Goal: Task Accomplishment & Management: Manage account settings

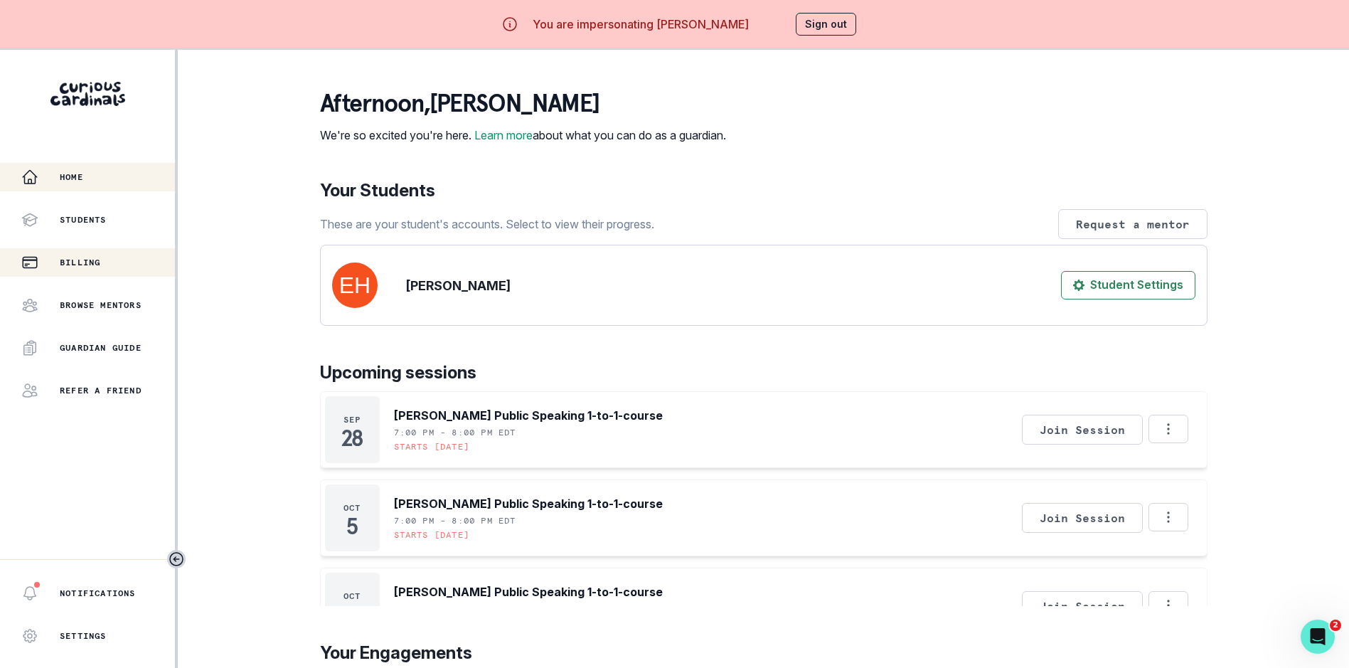
click at [107, 258] on div "Billing" at bounding box center [98, 262] width 154 height 17
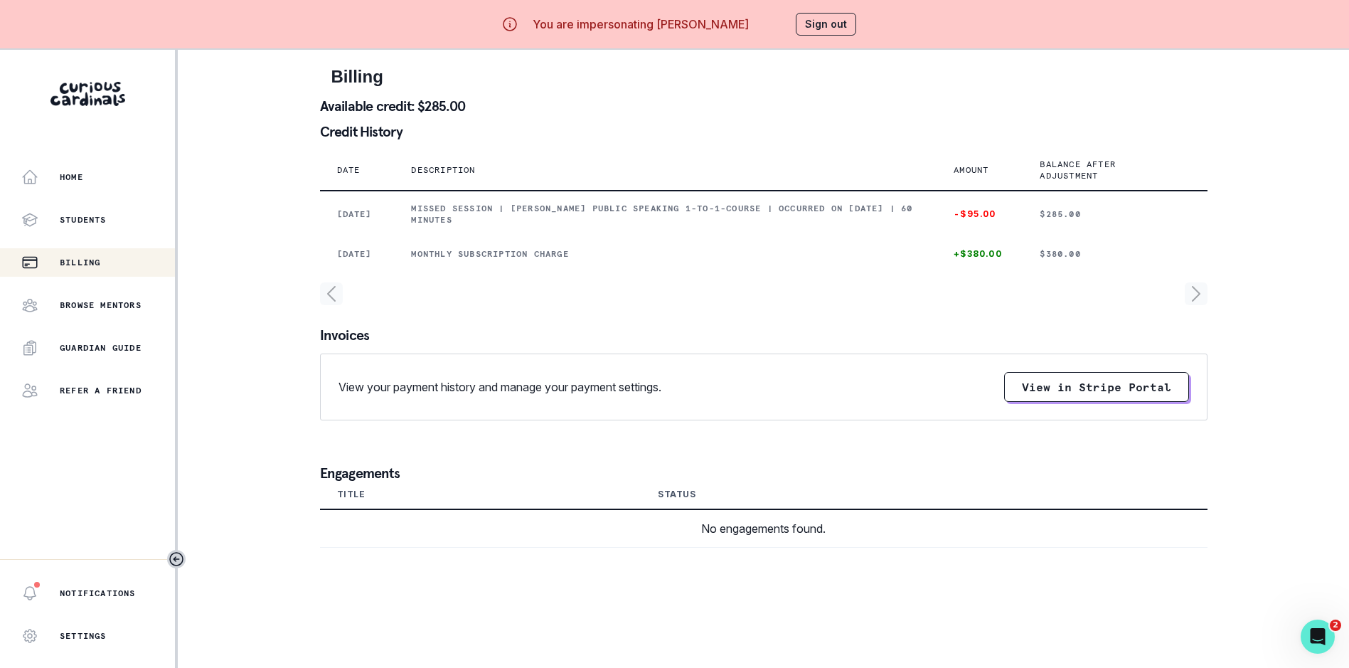
click at [838, 24] on button "Sign out" at bounding box center [826, 24] width 60 height 23
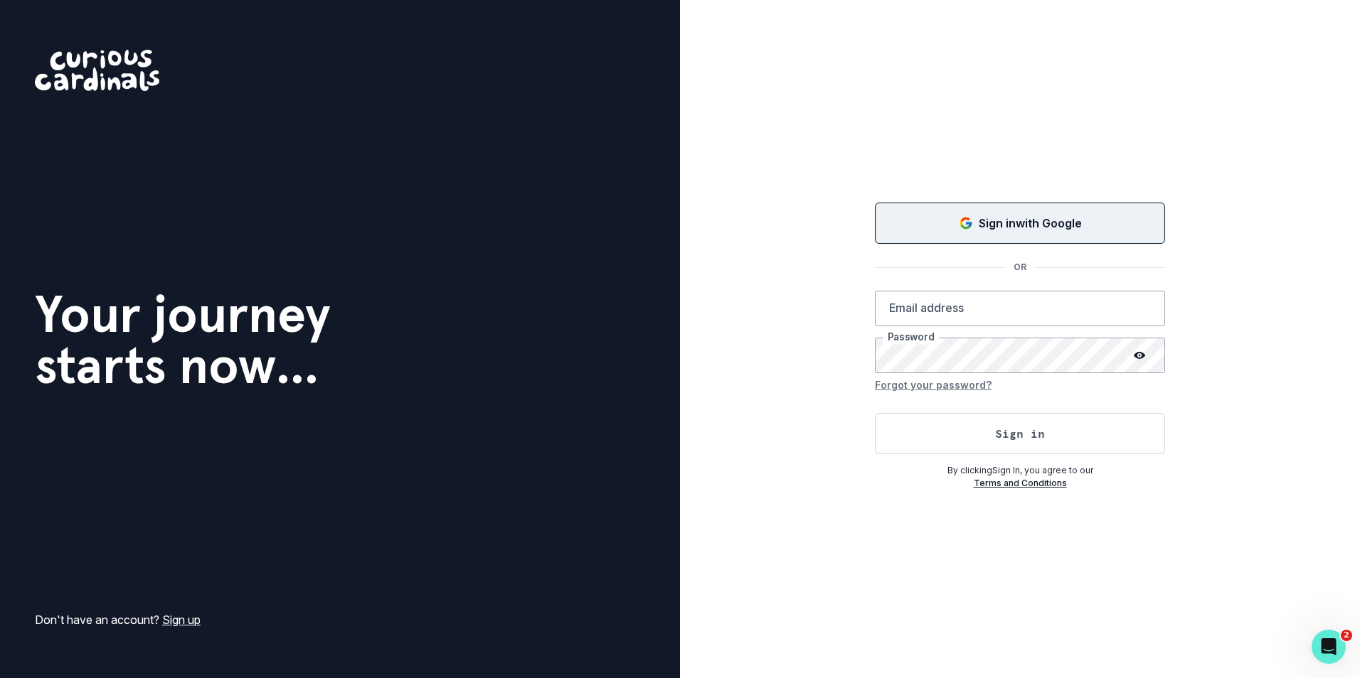
click at [968, 223] on icon "Sign in with Google (GSuite)" at bounding box center [969, 225] width 6 height 6
